Goal: Find specific page/section: Find specific page/section

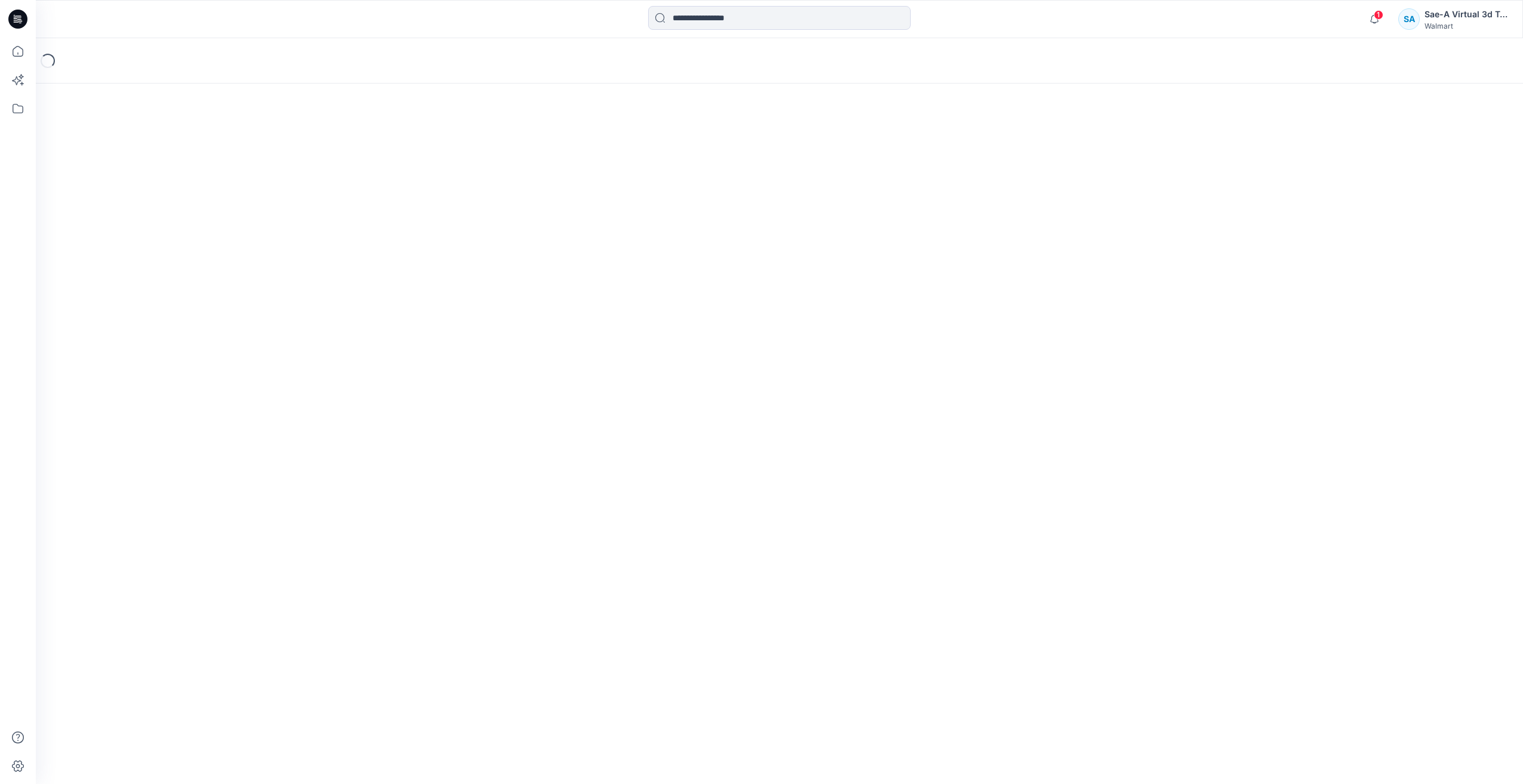
click at [20, 19] on icon at bounding box center [20, 19] width 5 height 1
click at [687, 28] on input at bounding box center [779, 18] width 263 height 24
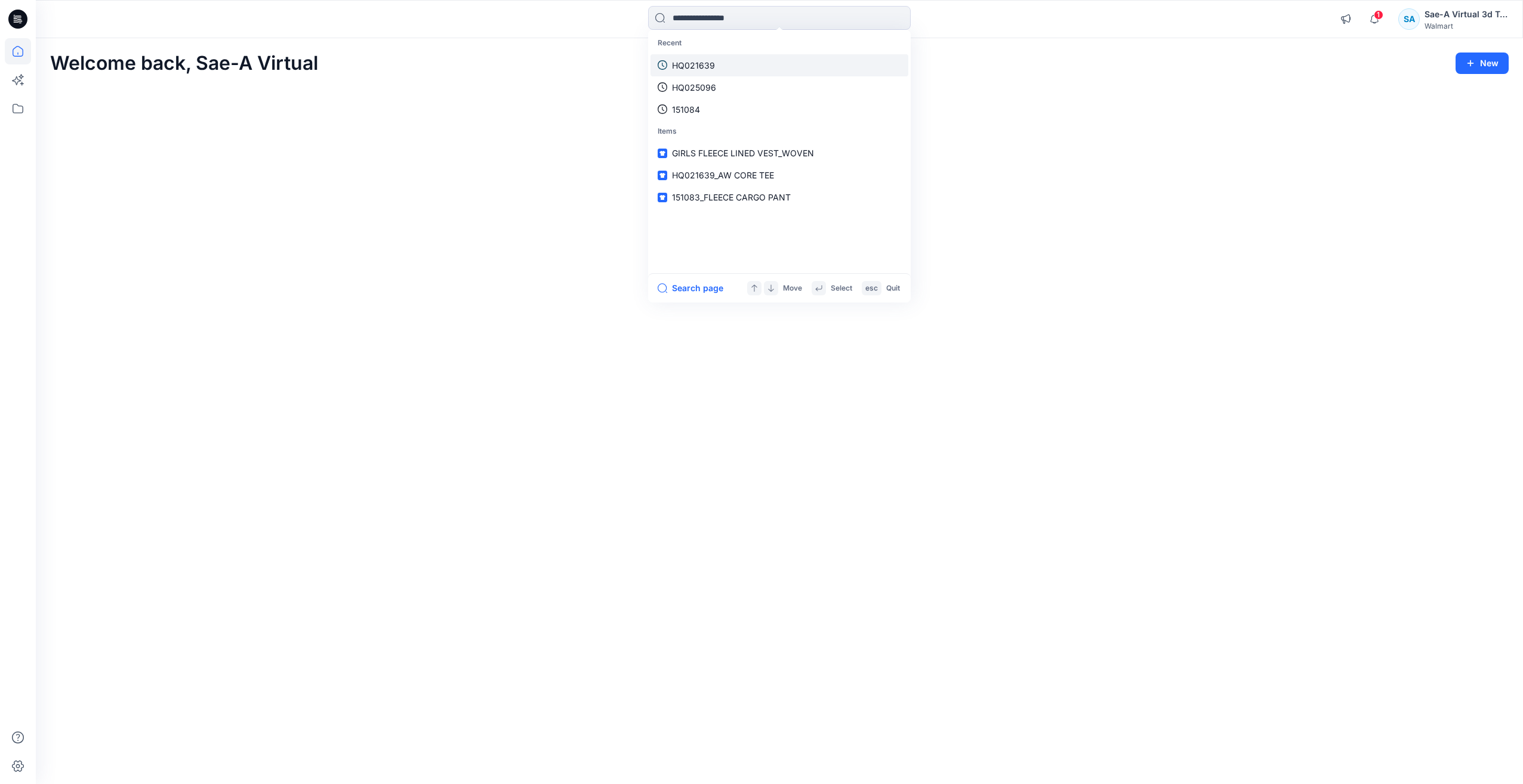
click at [728, 61] on link "HQ021639" at bounding box center [779, 65] width 258 height 22
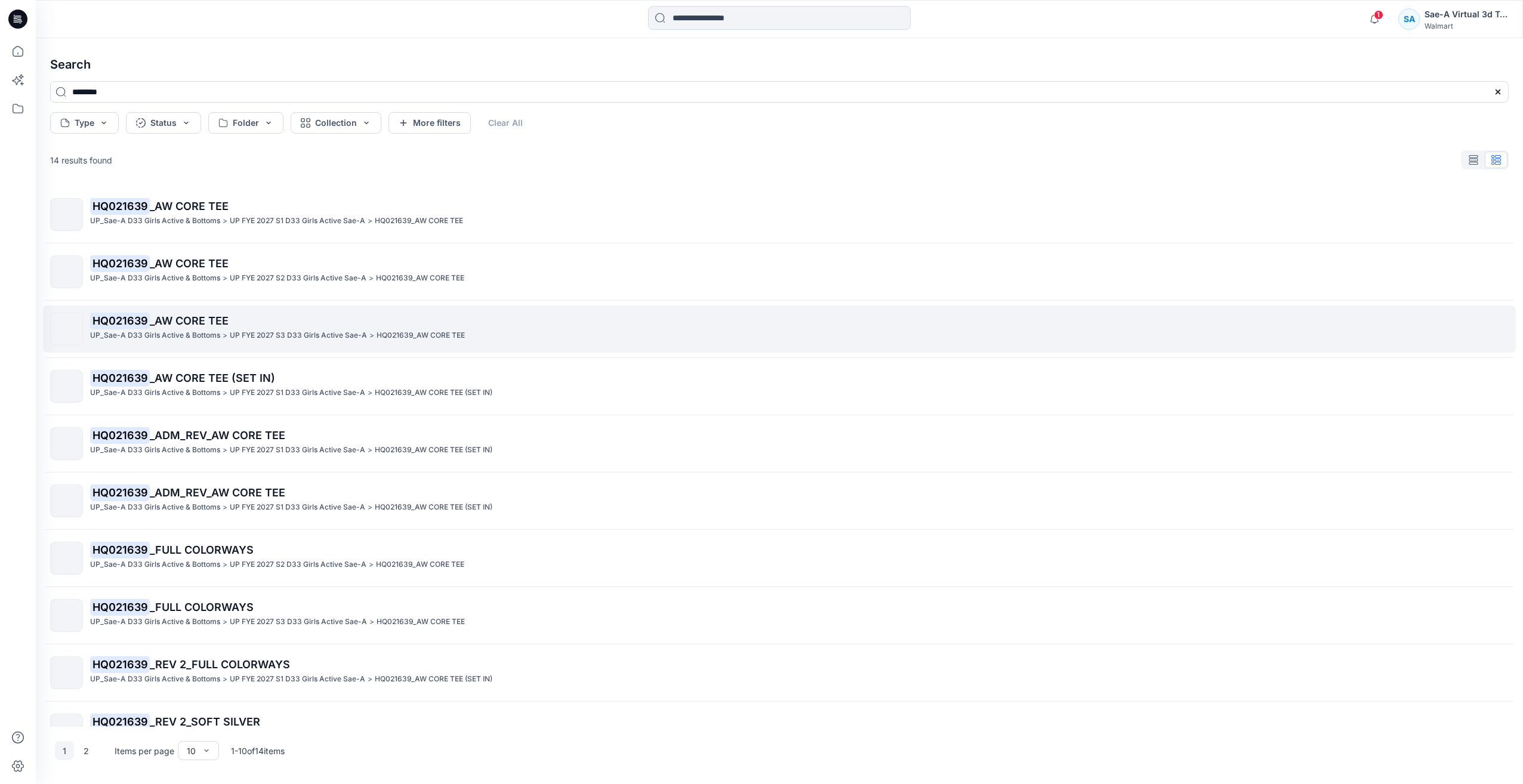
click at [196, 327] on p "HQ021639 _AW CORE TEE" at bounding box center [799, 321] width 1418 height 17
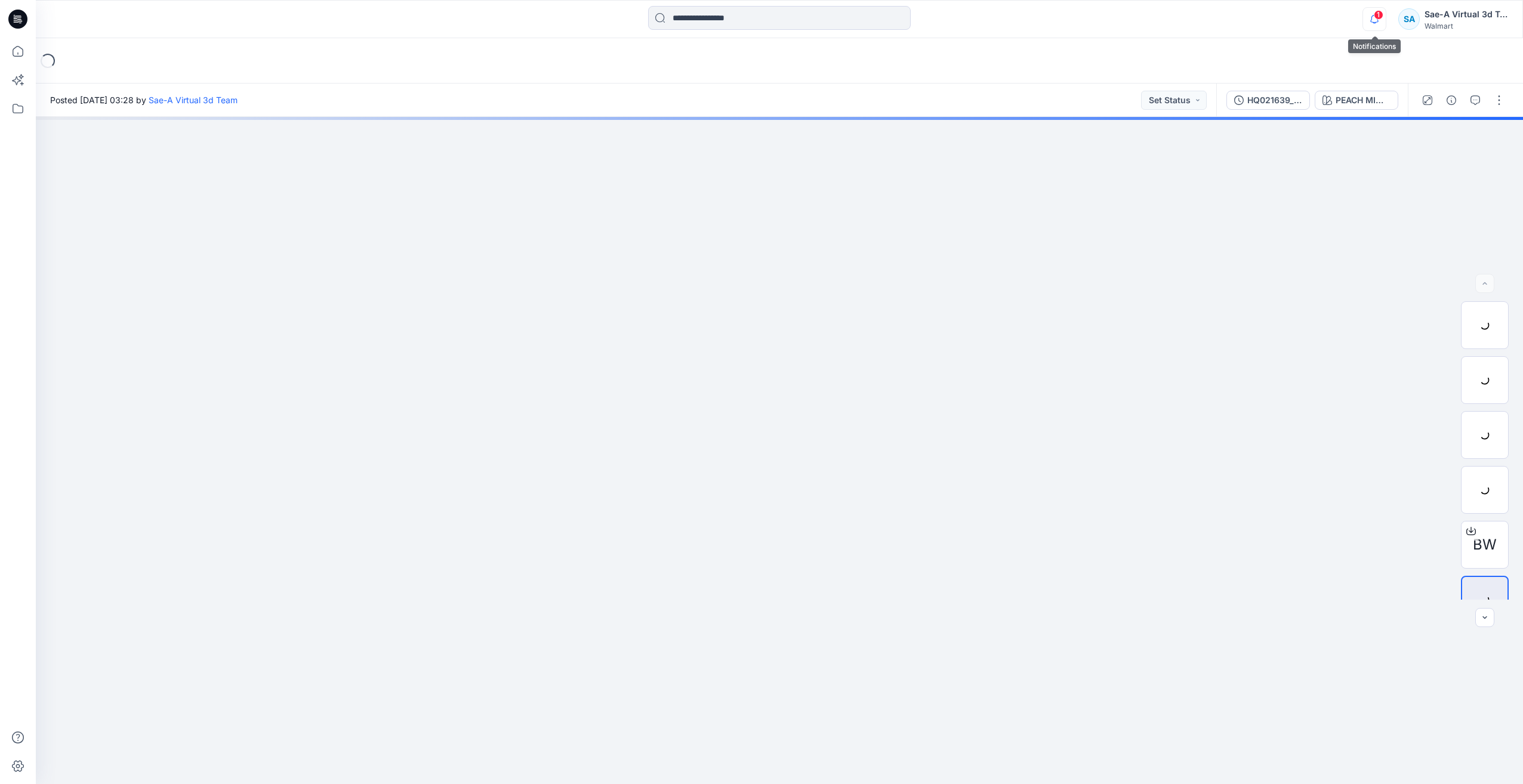
click at [1381, 24] on icon "button" at bounding box center [1375, 18] width 23 height 24
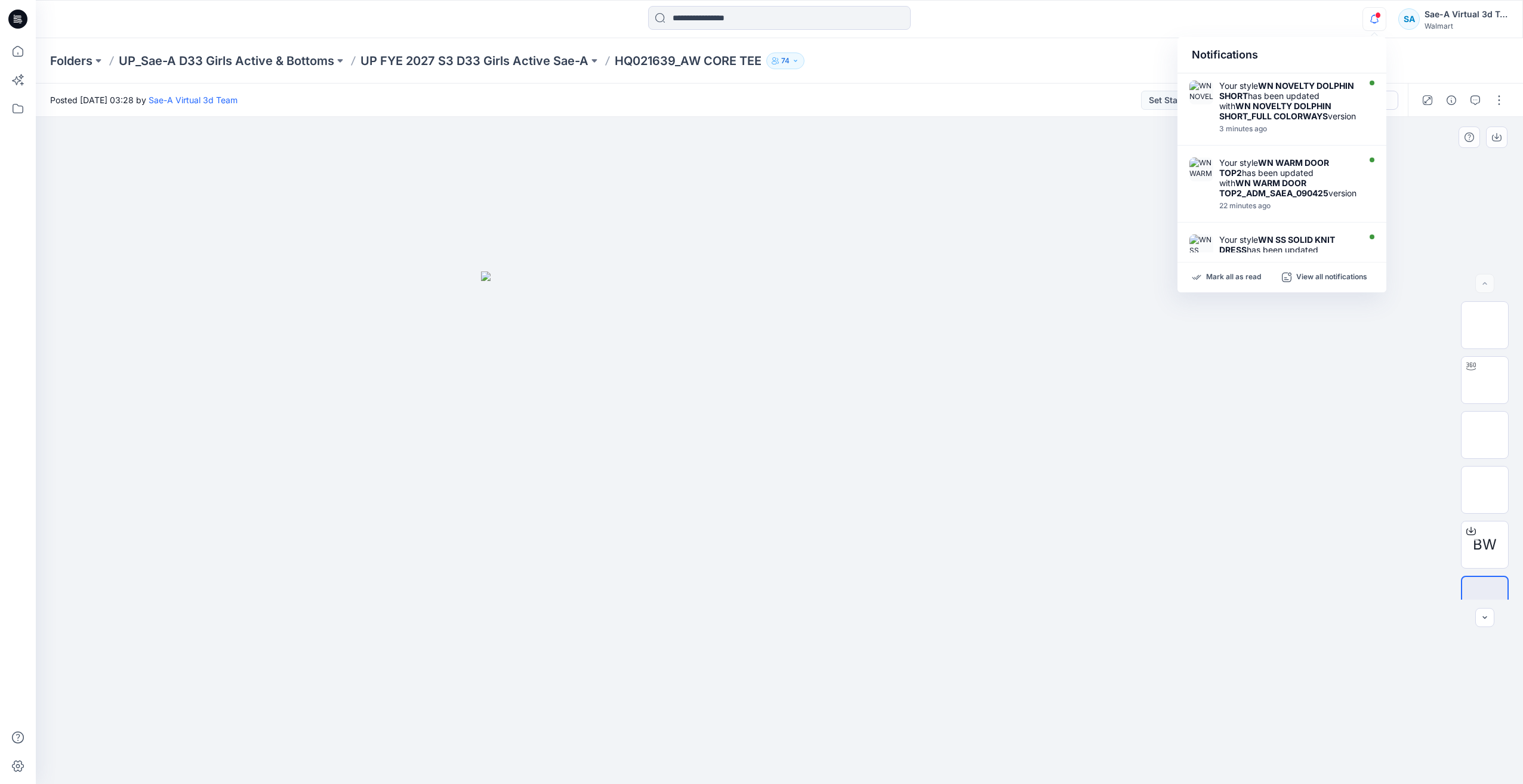
click at [1296, 391] on div at bounding box center [779, 451] width 1487 height 667
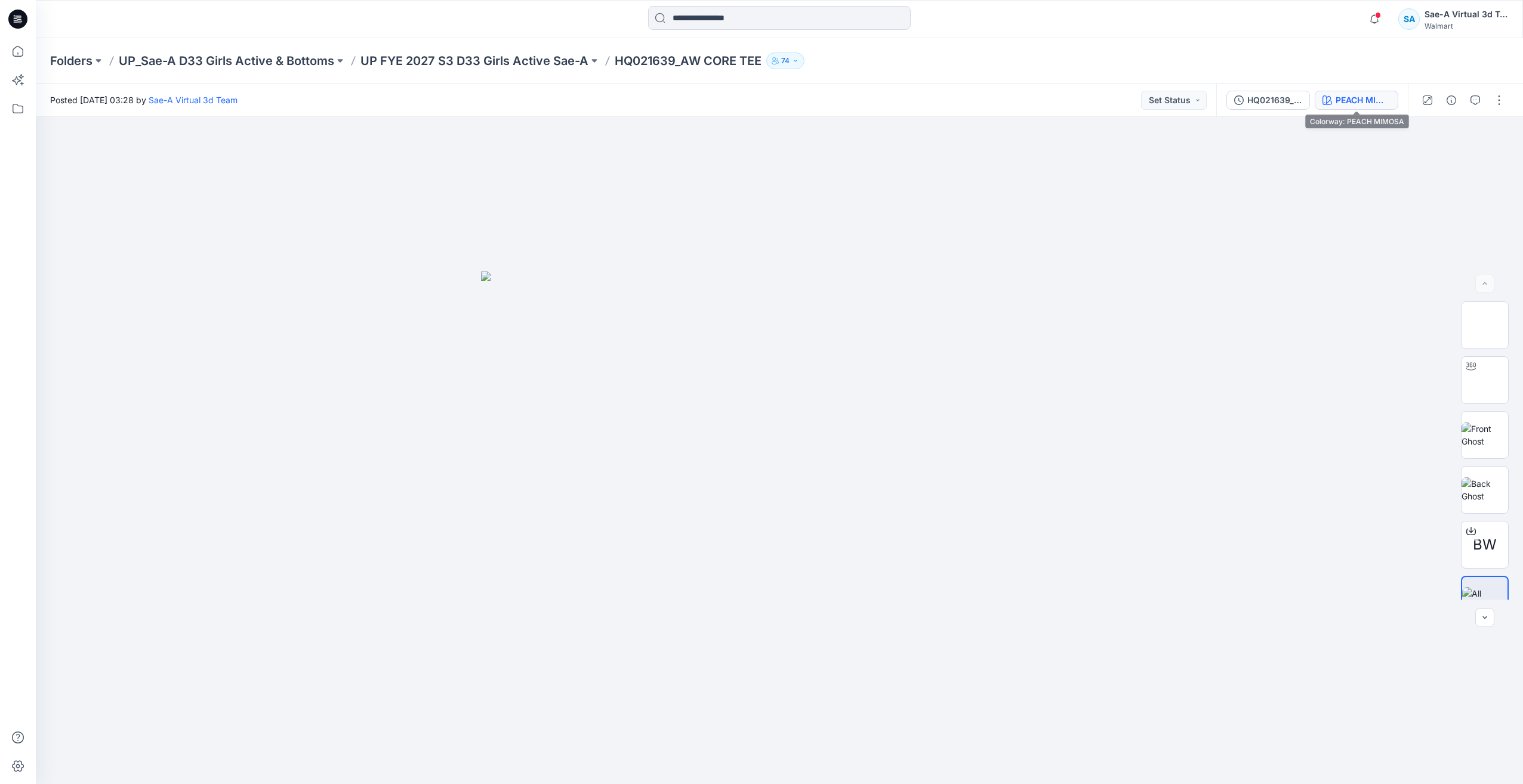
click at [1348, 97] on div "PEACH MIMOSA" at bounding box center [1363, 99] width 55 height 13
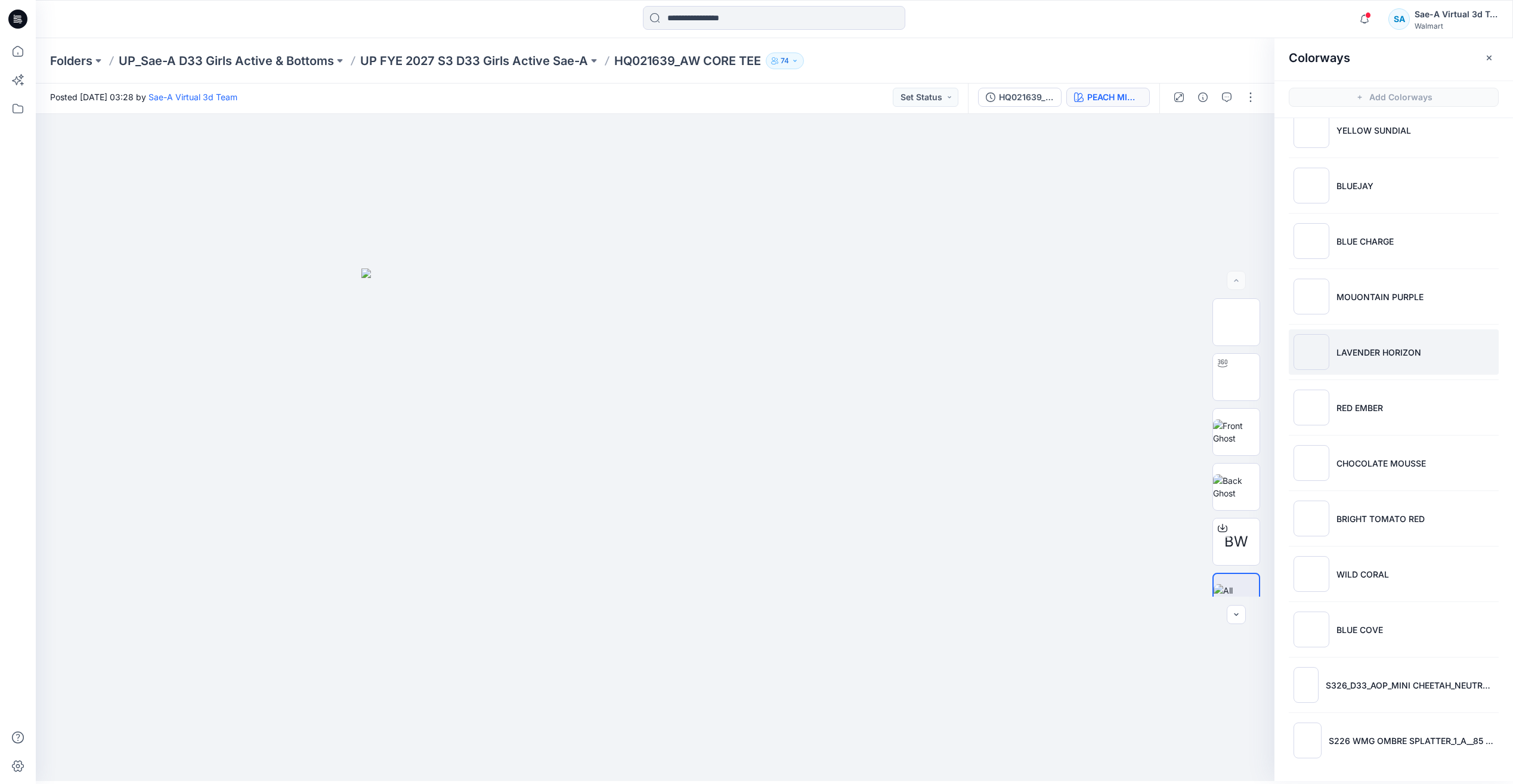
scroll to position [4, 0]
click at [1366, 18] on span at bounding box center [1368, 15] width 6 height 7
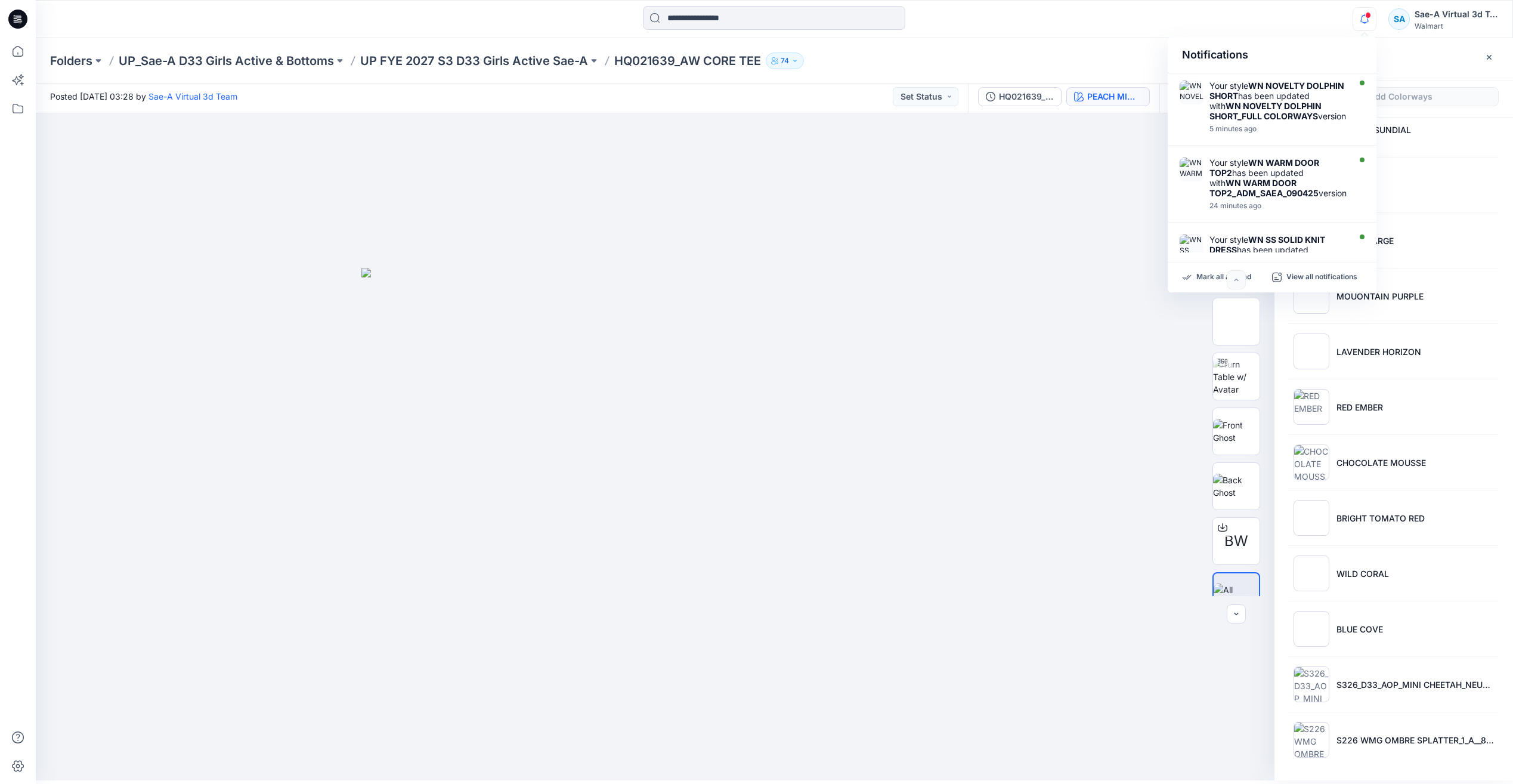
click at [1366, 18] on span at bounding box center [1368, 15] width 6 height 7
